Goal: Use online tool/utility

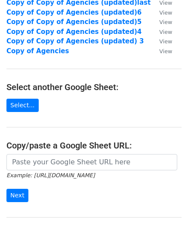
scroll to position [89, 0]
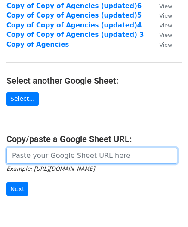
click at [76, 155] on input "url" at bounding box center [91, 156] width 171 height 16
paste input "[URL][DOMAIN_NAME]"
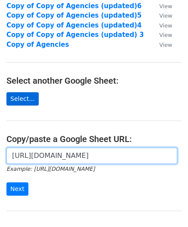
scroll to position [0, 180]
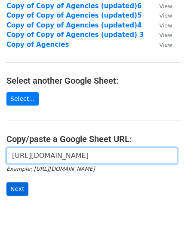
type input "[URL][DOMAIN_NAME]"
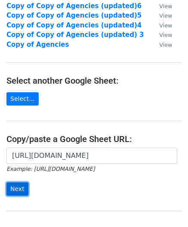
click at [21, 187] on input "Next" at bounding box center [17, 189] width 22 height 13
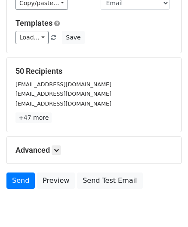
scroll to position [95, 0]
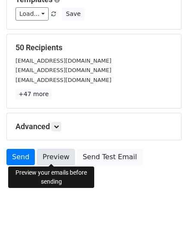
click at [51, 154] on link "Preview" at bounding box center [56, 157] width 38 height 16
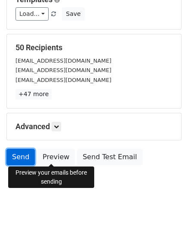
click at [18, 154] on link "Send" at bounding box center [20, 157] width 28 height 16
